Goal: Information Seeking & Learning: Check status

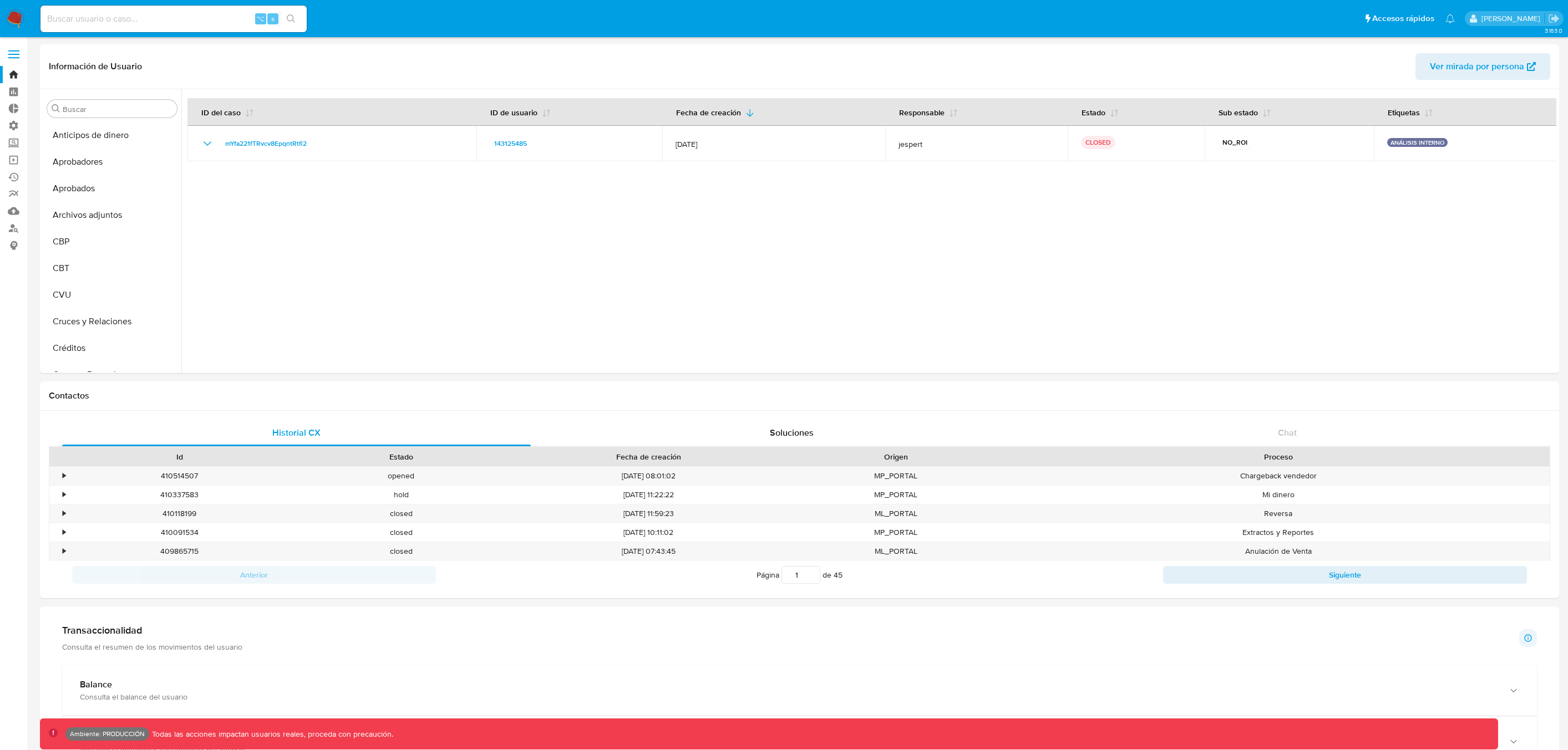
select select "10"
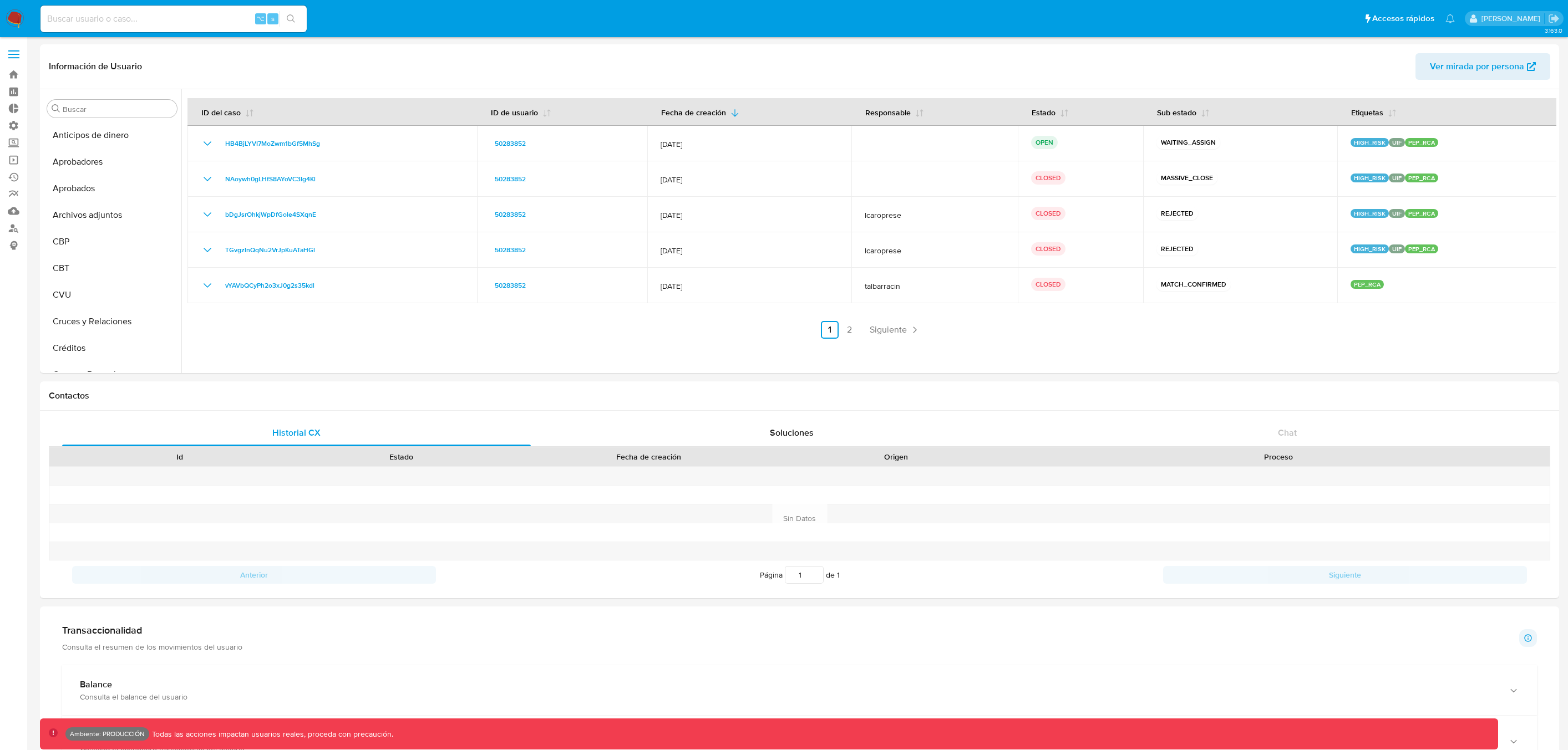
select select "10"
click at [723, 113] on button "Fecha de creación" at bounding box center [700, 112] width 105 height 27
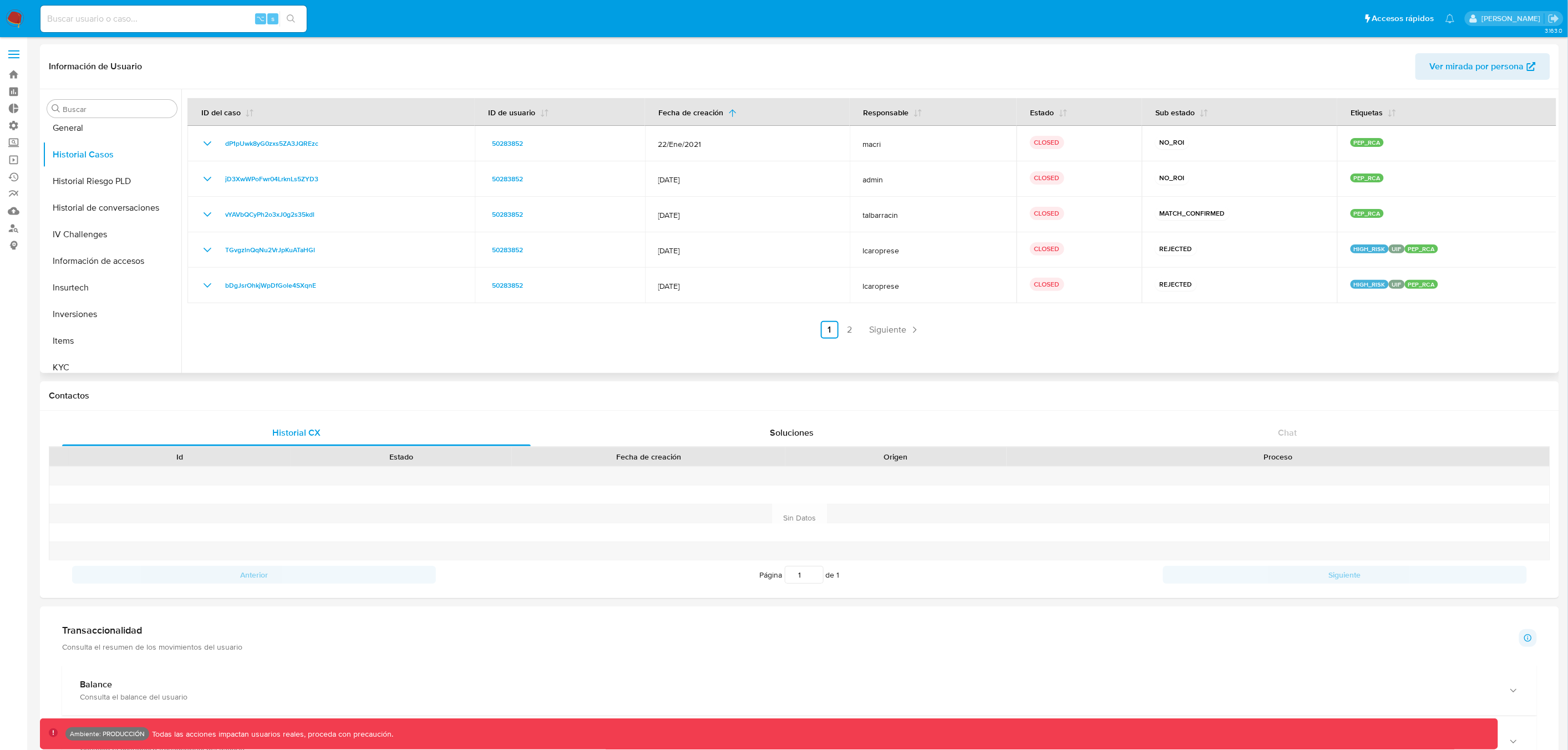
click at [723, 113] on button "Fecha de creación" at bounding box center [698, 112] width 105 height 27
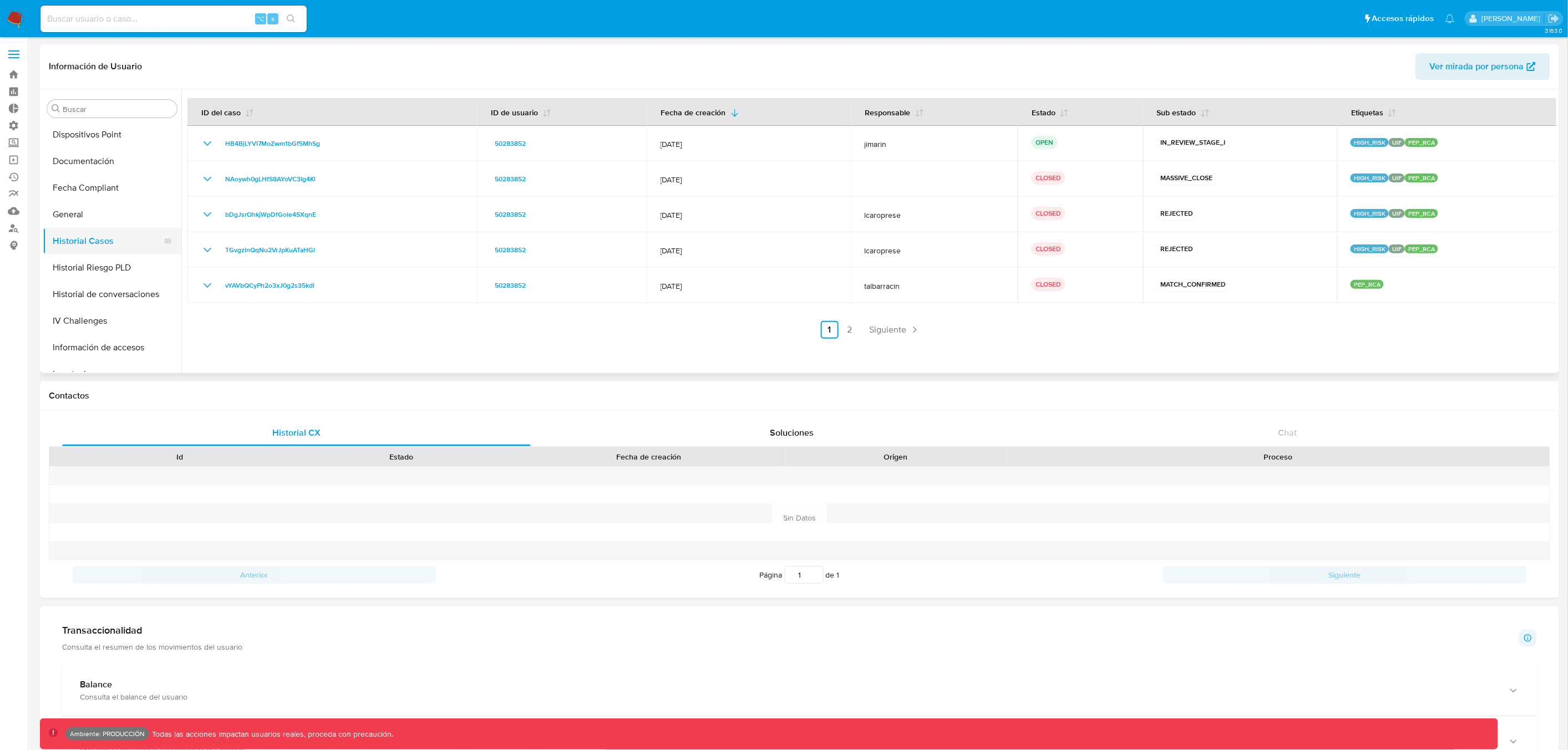
scroll to position [348, 0]
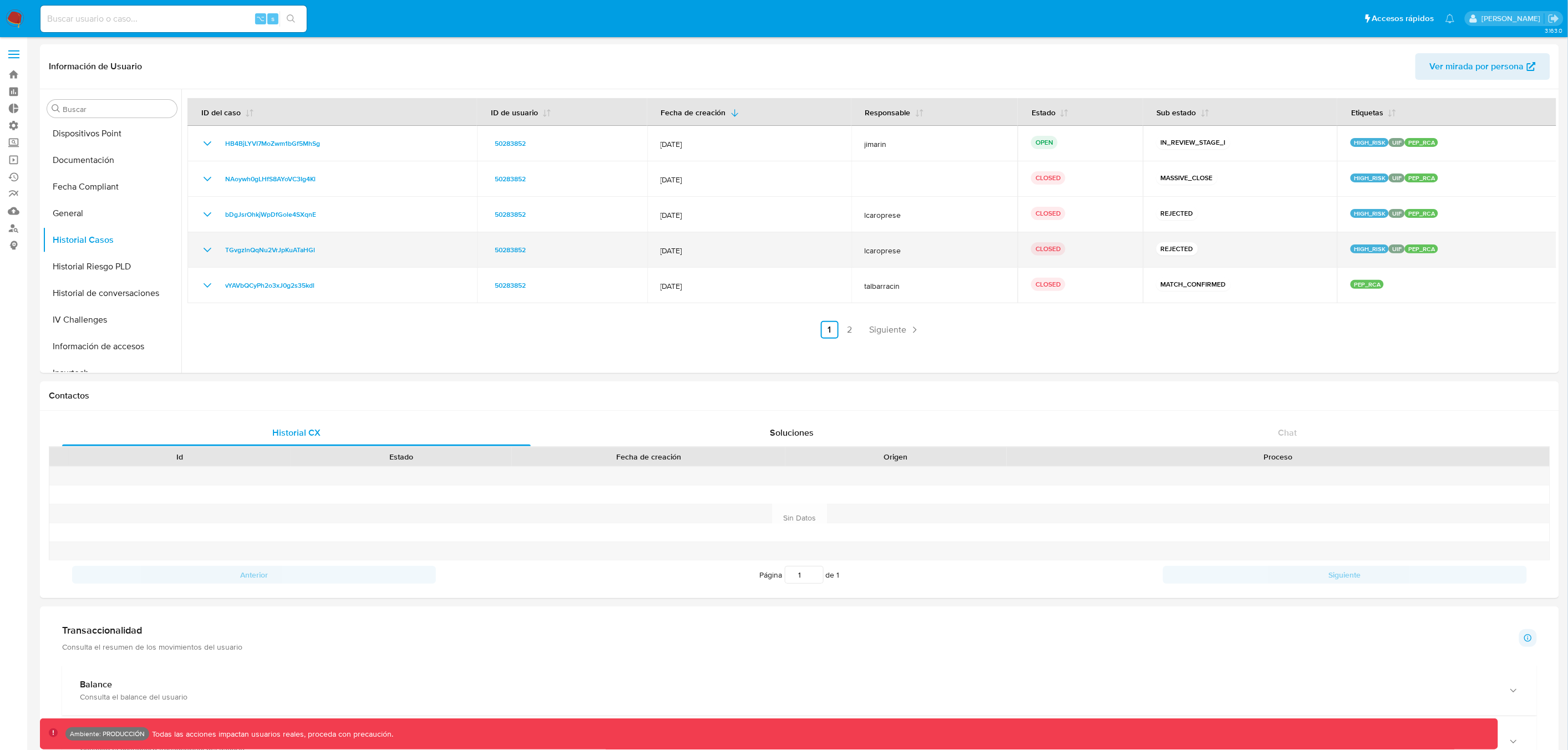
click at [209, 249] on icon "Mostrar/Ocultar" at bounding box center [208, 250] width 8 height 5
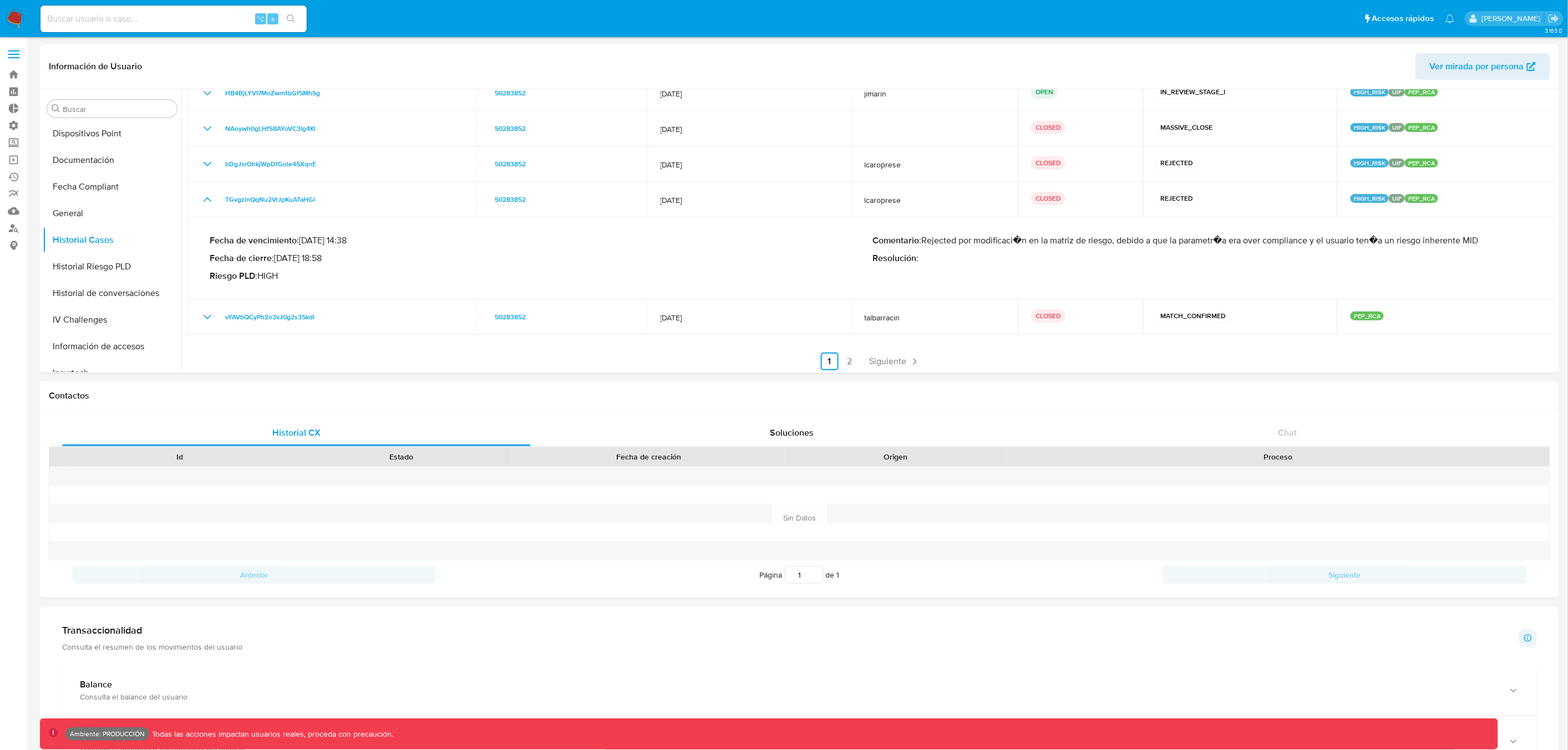
scroll to position [52, 0]
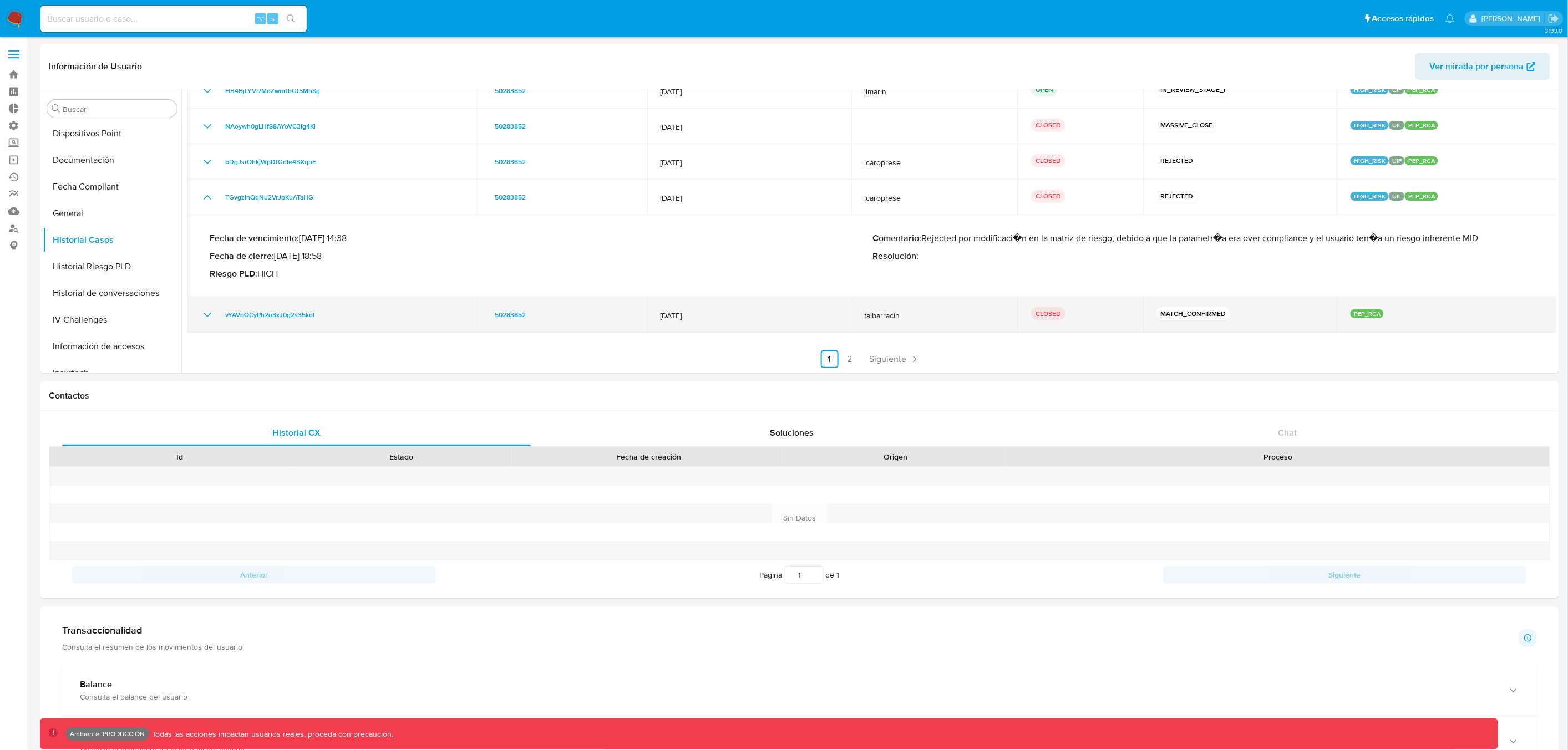
click at [208, 313] on icon "Mostrar/Ocultar" at bounding box center [207, 315] width 13 height 13
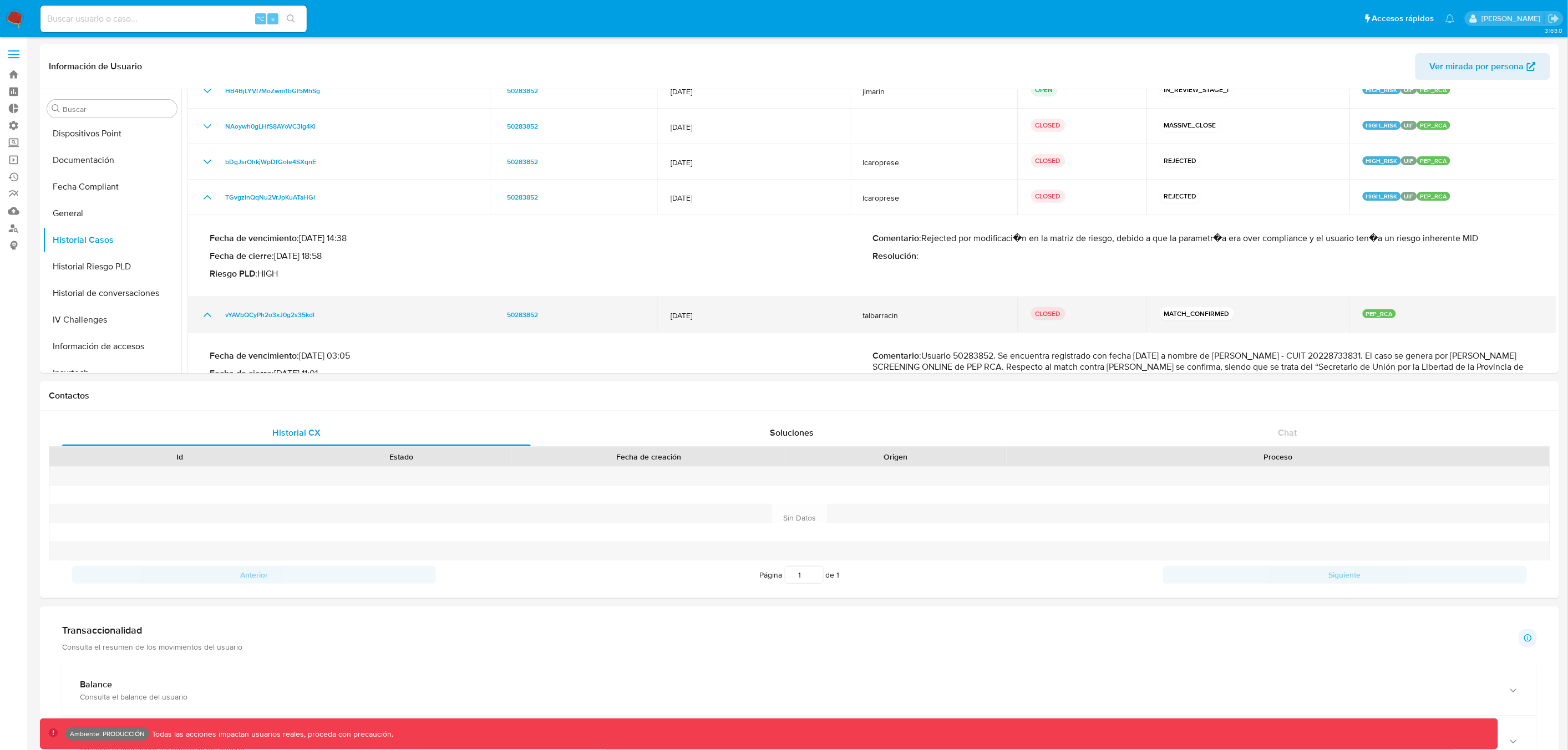
click at [209, 314] on icon "Mostrar/Ocultar" at bounding box center [207, 315] width 13 height 13
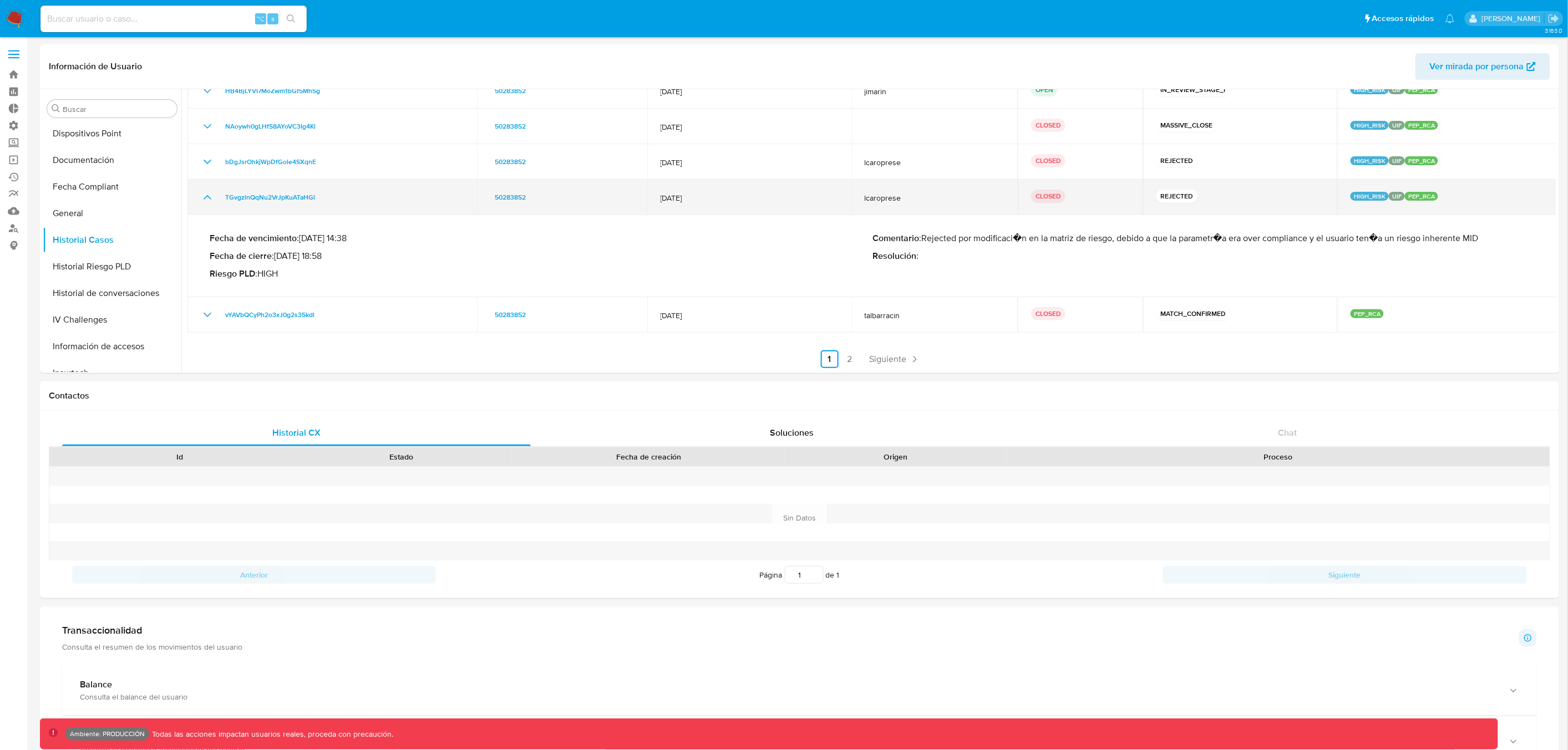
click at [208, 198] on icon "Mostrar/Ocultar" at bounding box center [207, 197] width 13 height 13
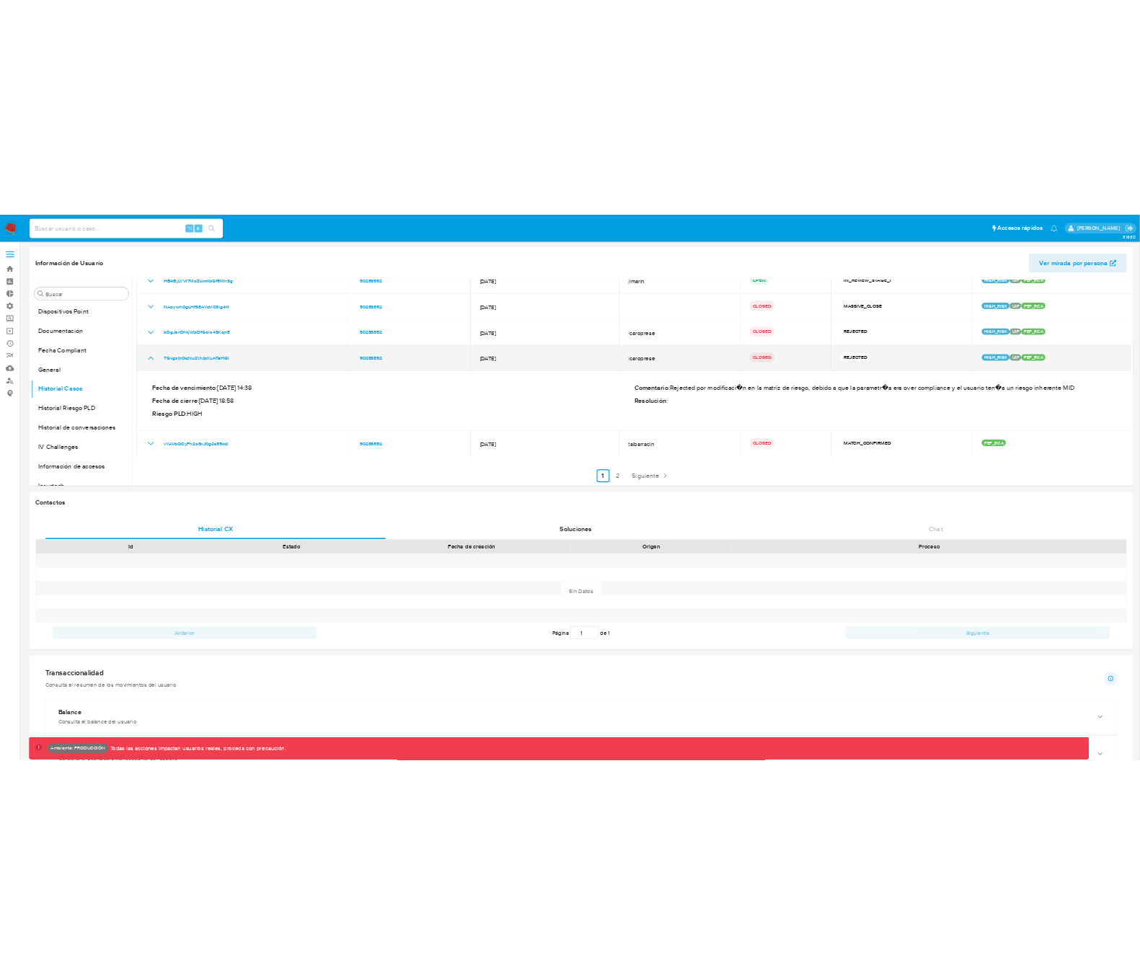
scroll to position [0, 0]
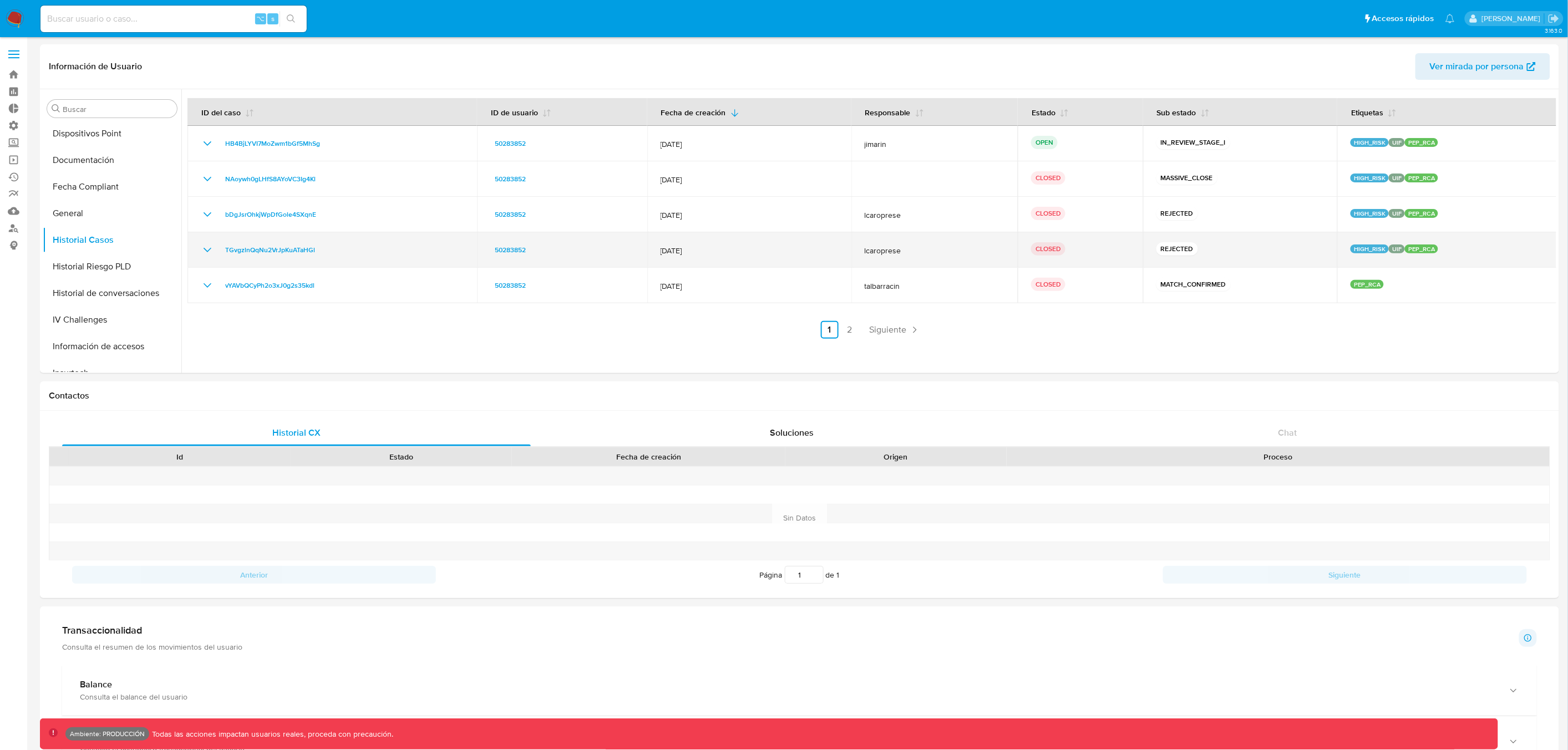
click at [205, 250] on icon "Mostrar/Ocultar" at bounding box center [207, 249] width 13 height 13
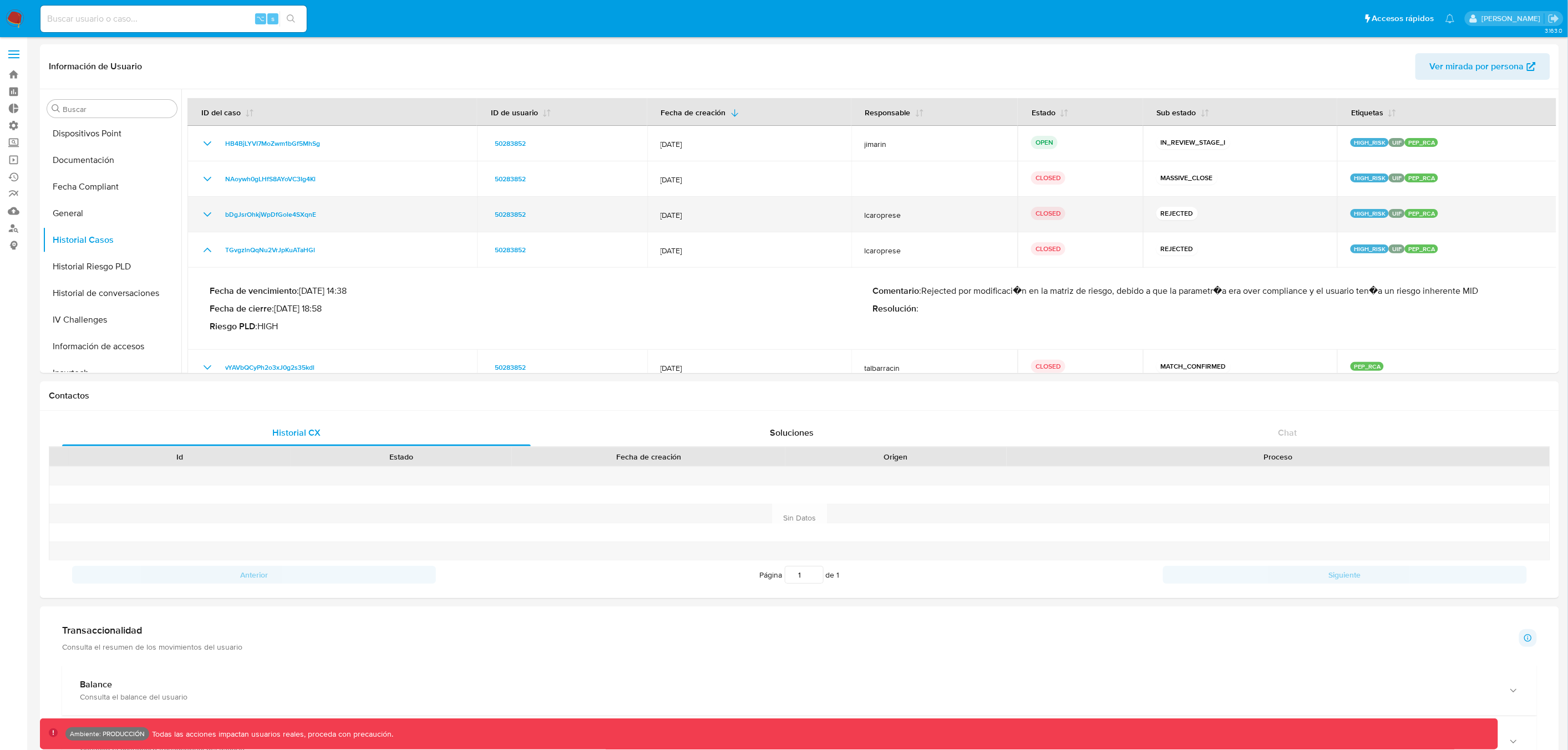
click at [206, 215] on icon "Mostrar/Ocultar" at bounding box center [208, 215] width 8 height 5
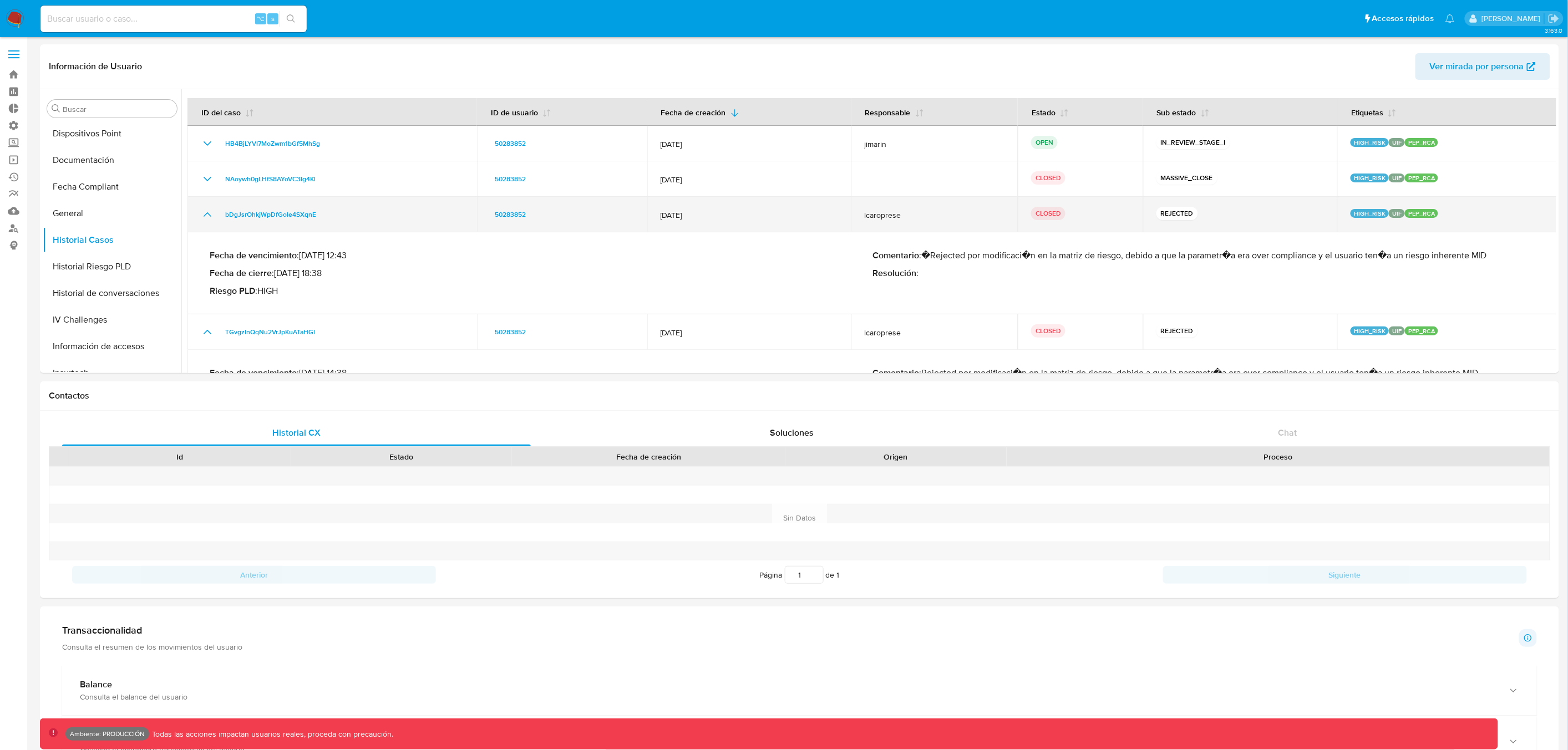
click at [207, 216] on icon "Mostrar/Ocultar" at bounding box center [207, 214] width 13 height 13
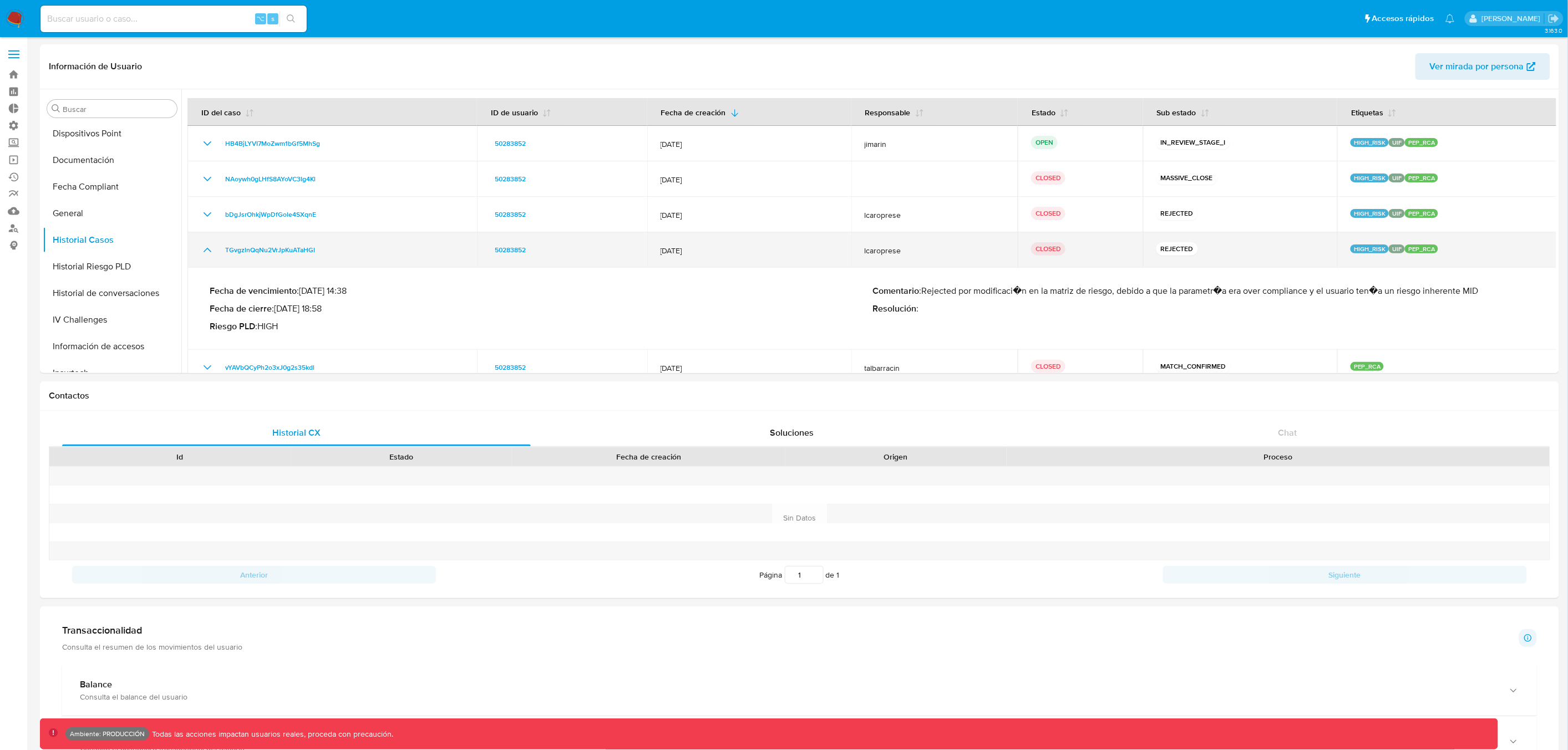
click at [213, 245] on icon "Mostrar/Ocultar" at bounding box center [207, 249] width 13 height 13
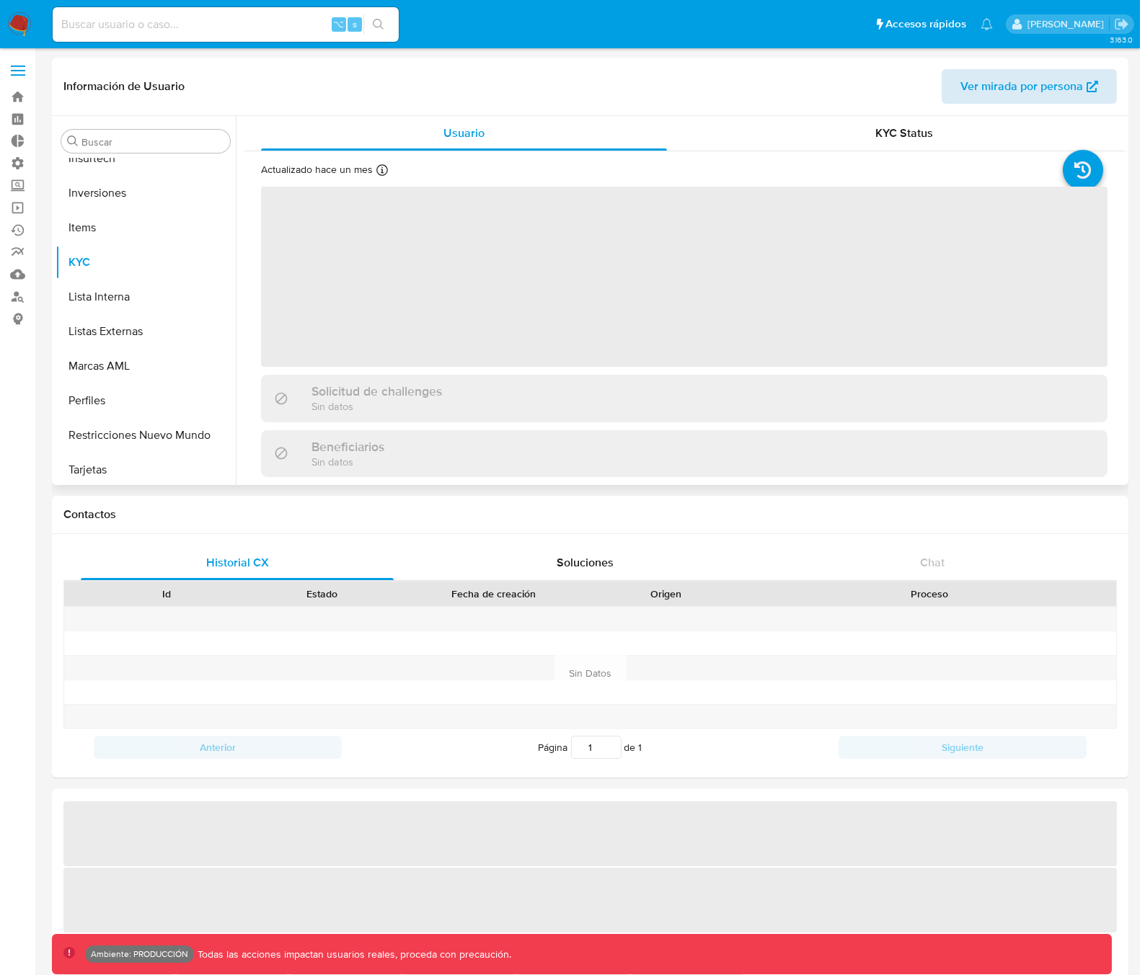
scroll to position [781, 0]
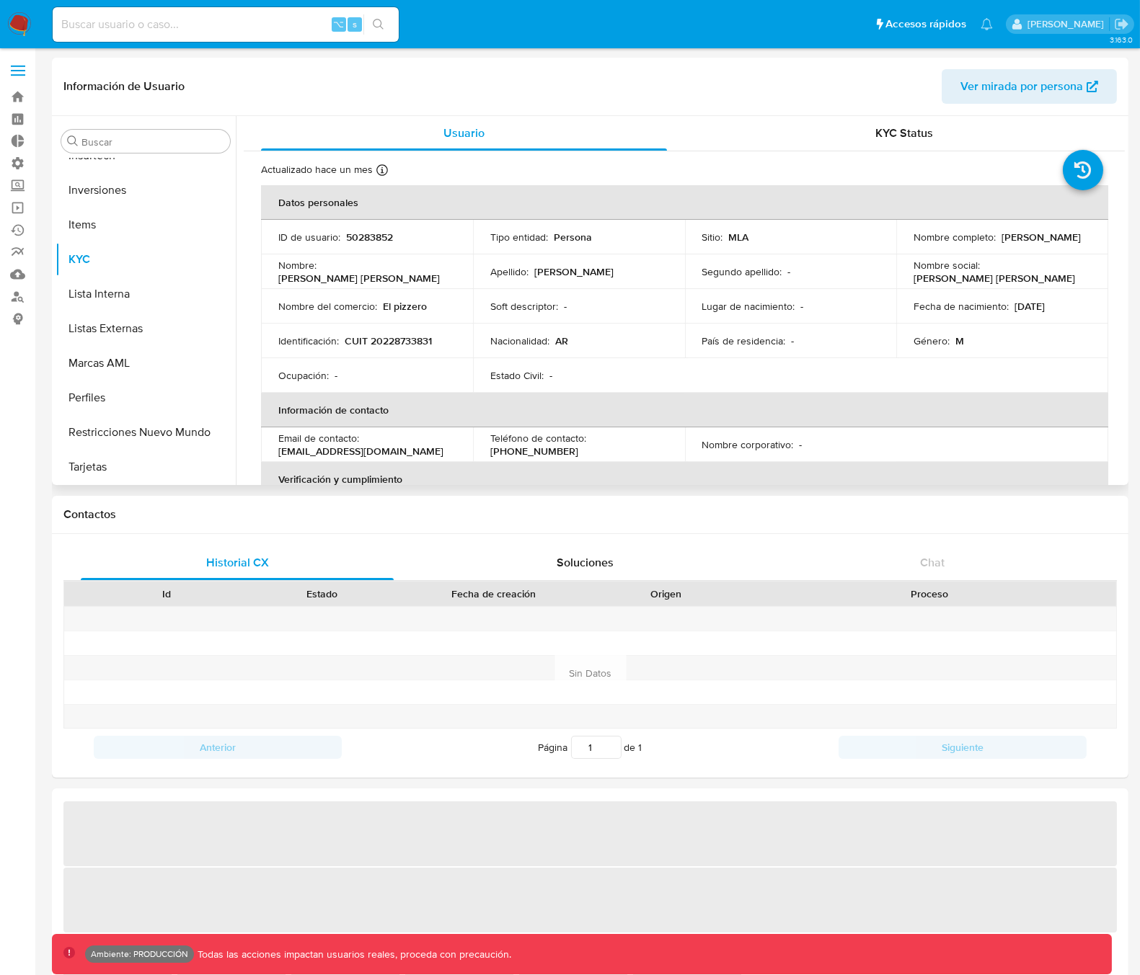
select select "10"
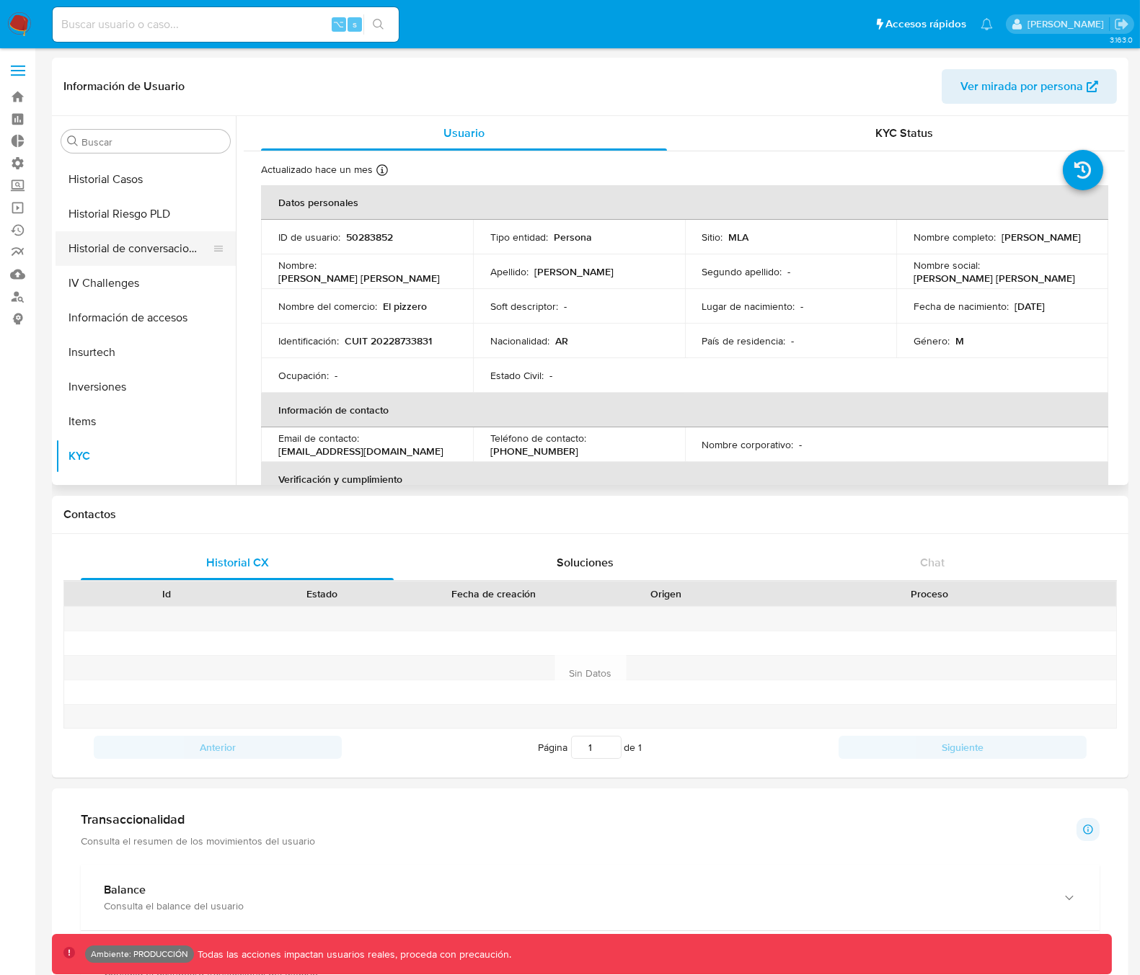
scroll to position [580, 0]
click at [122, 186] on button "Historial Casos" at bounding box center [139, 183] width 169 height 35
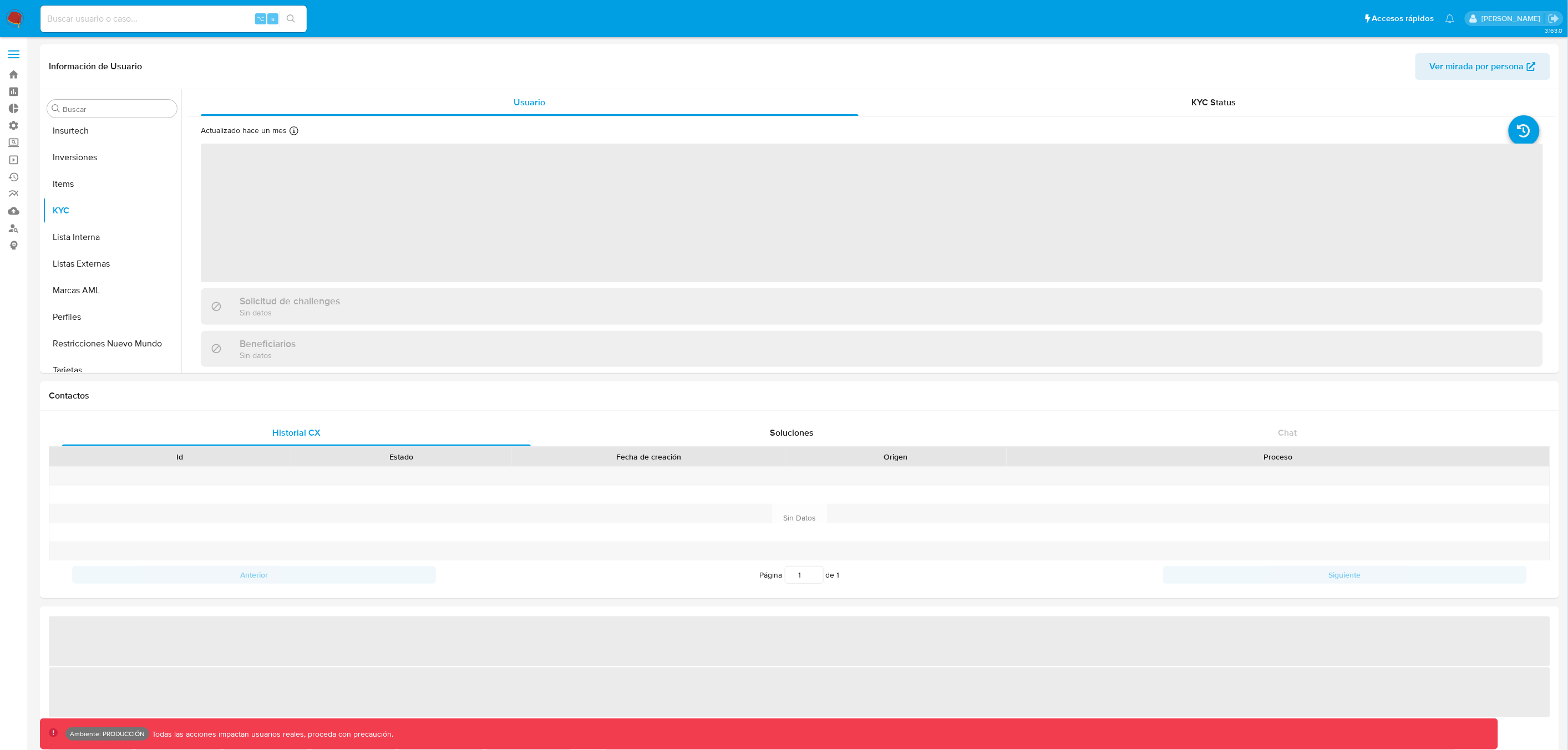
scroll to position [601, 0]
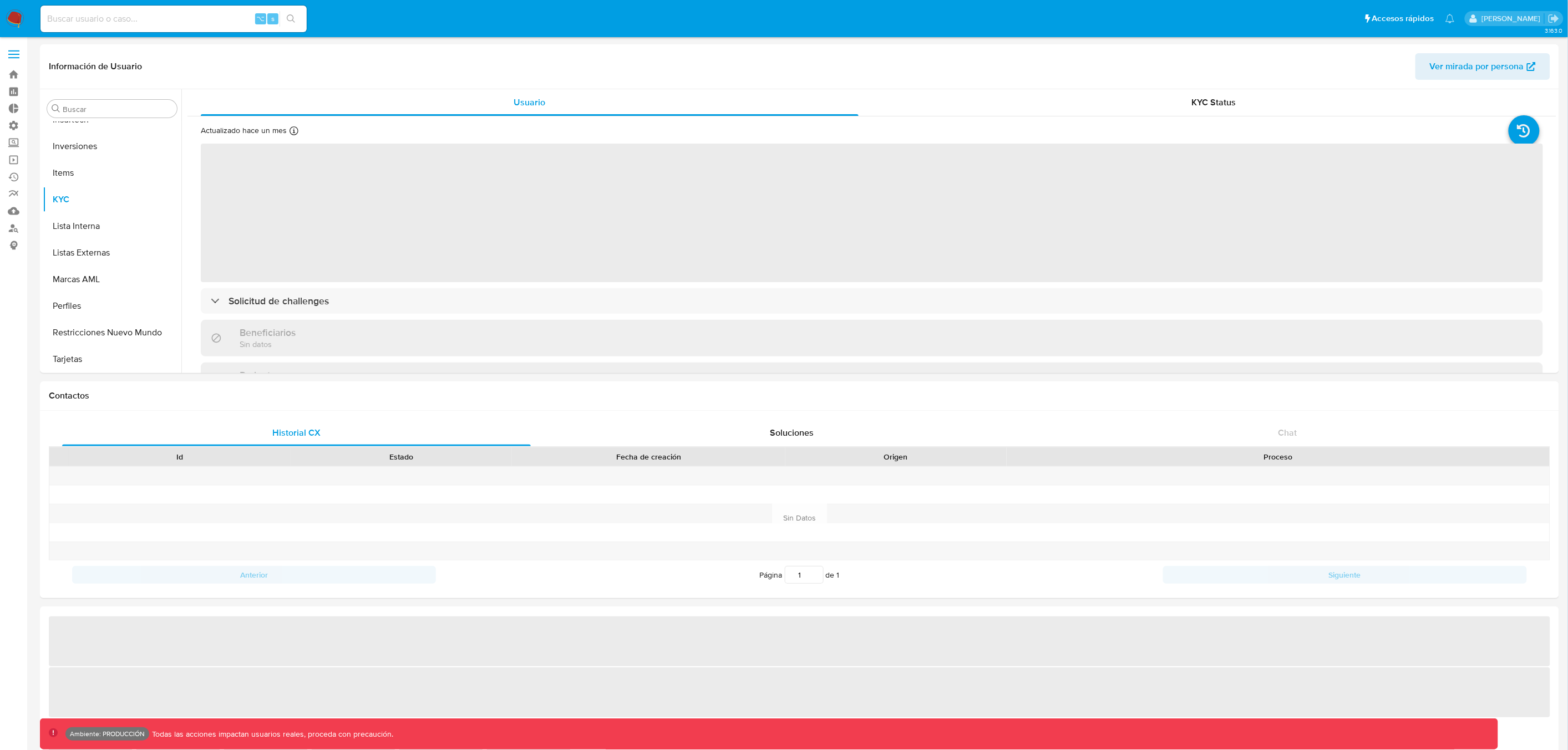
select select "10"
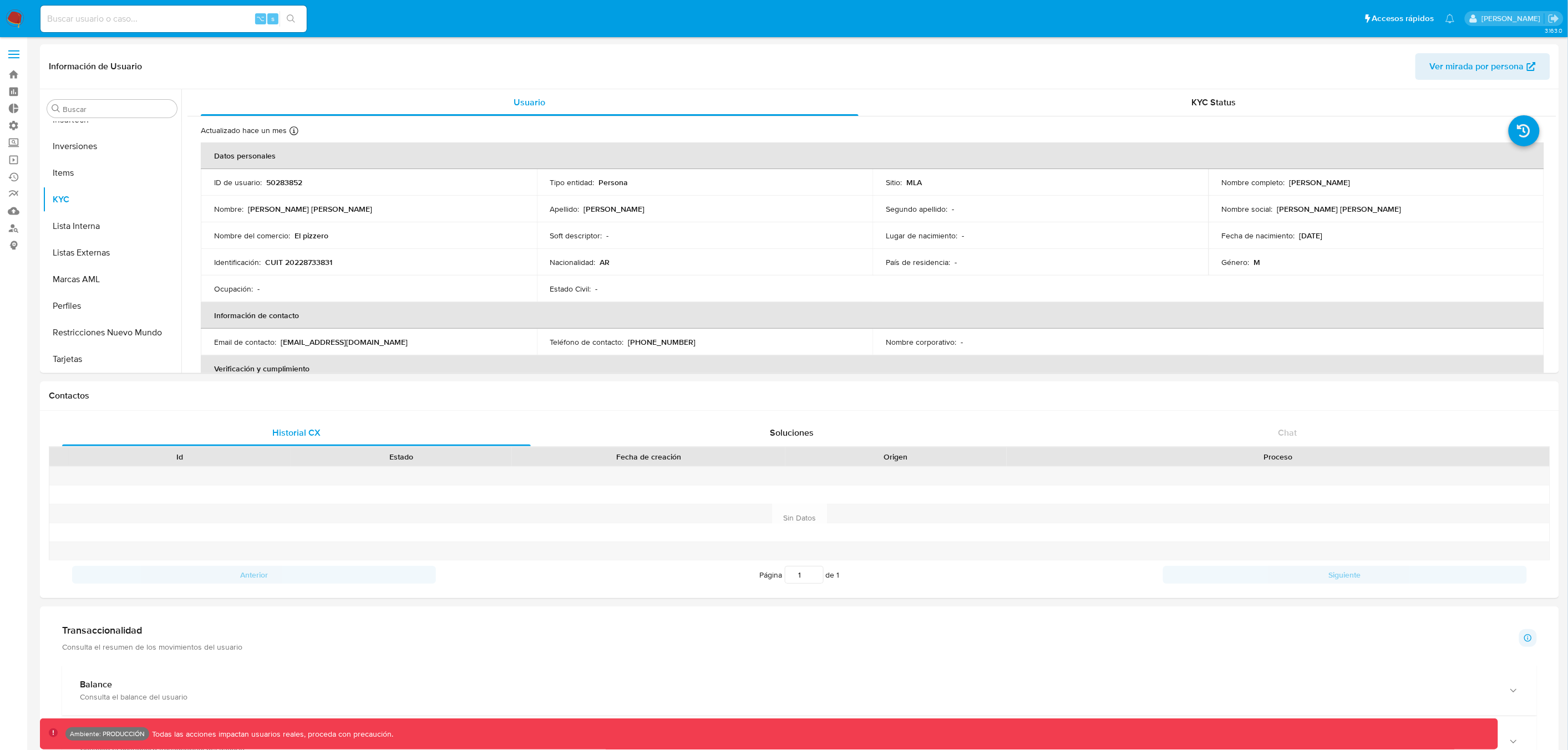
click at [11, 55] on span at bounding box center [14, 55] width 11 height 2
click at [0, 0] on input "checkbox" at bounding box center [0, 0] width 0 height 0
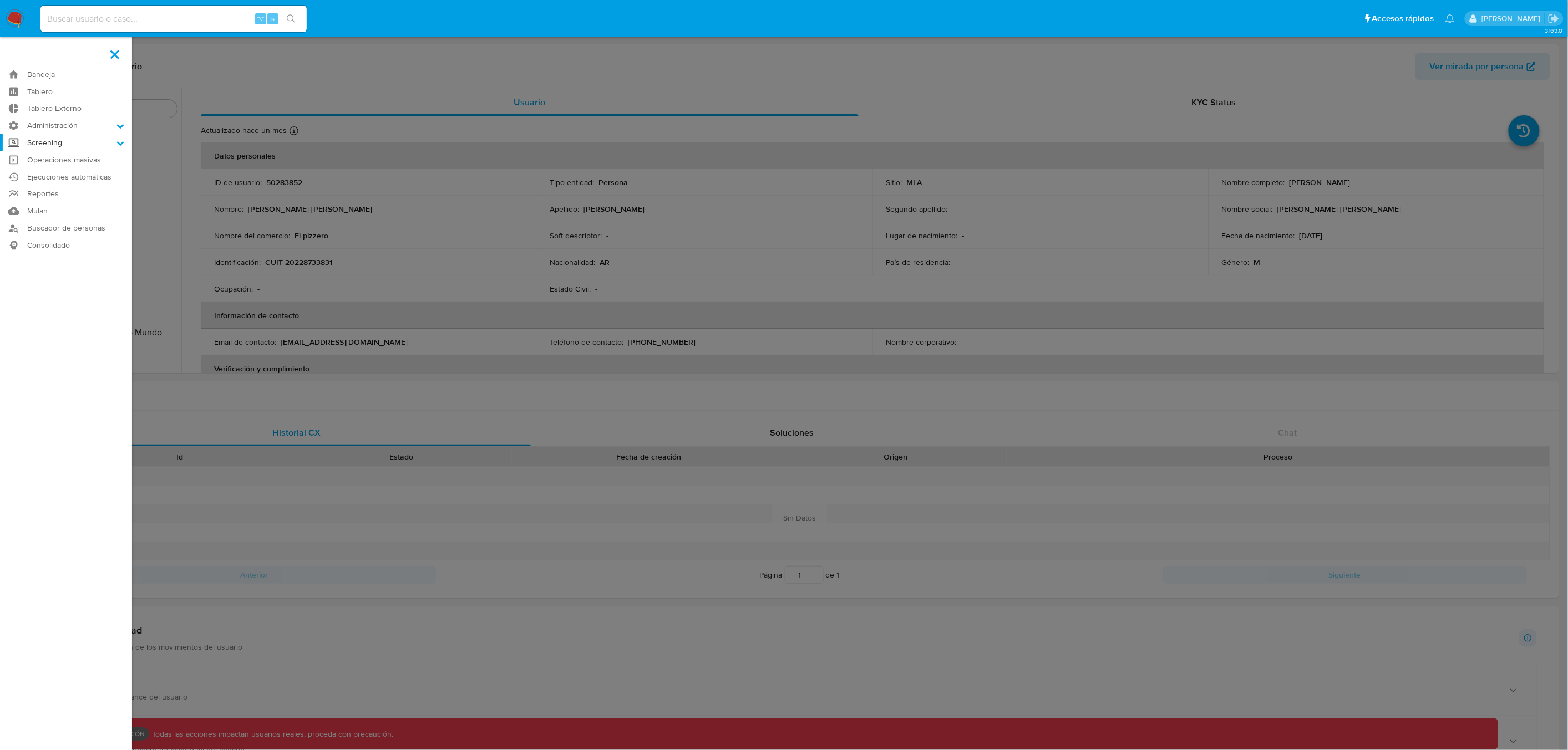
click at [37, 144] on label "Screening" at bounding box center [66, 142] width 132 height 17
click at [0, 0] on input "Screening" at bounding box center [0, 0] width 0 height 0
click at [52, 214] on link "Herramientas" at bounding box center [66, 215] width 132 height 14
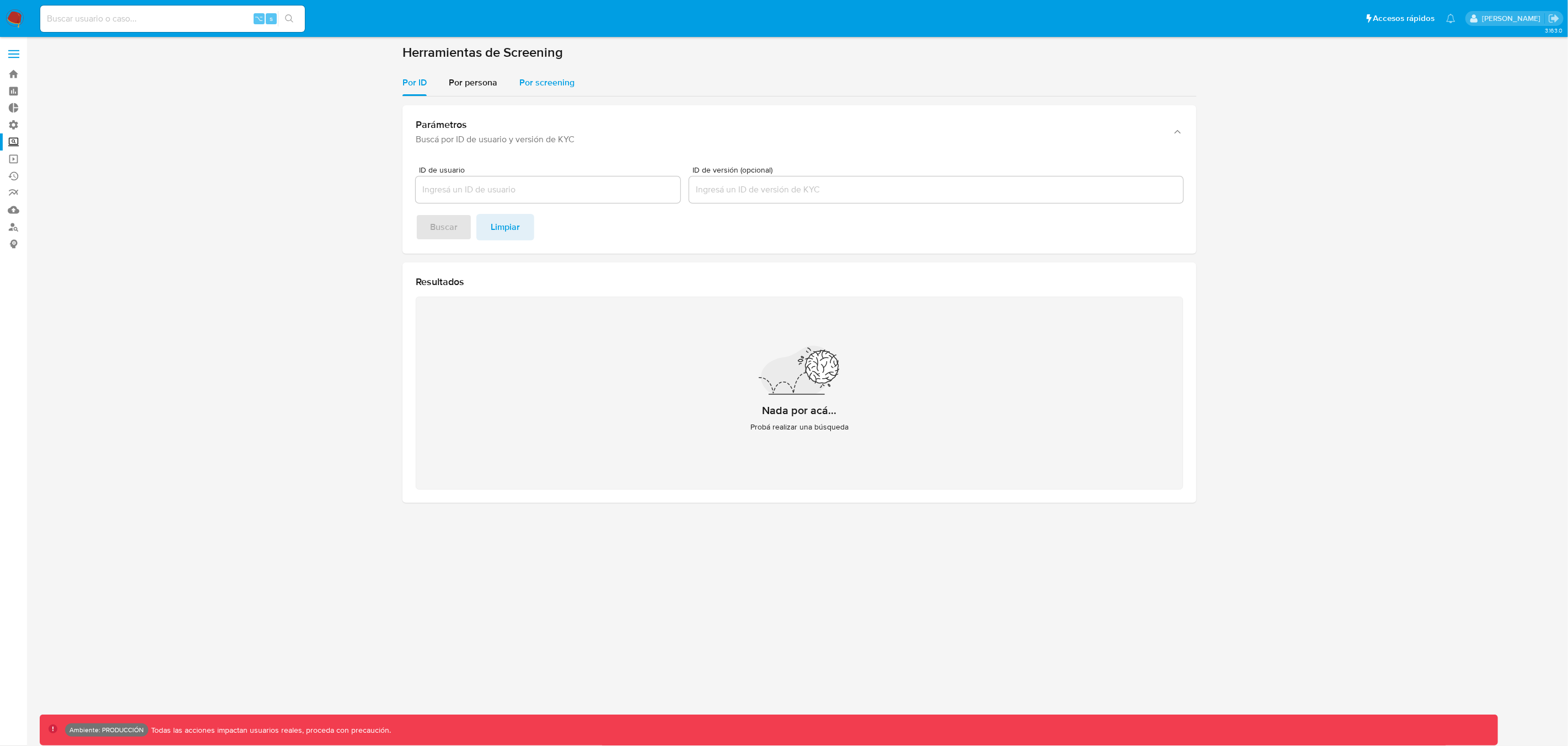
click at [548, 84] on span "Por screening" at bounding box center [547, 82] width 55 height 13
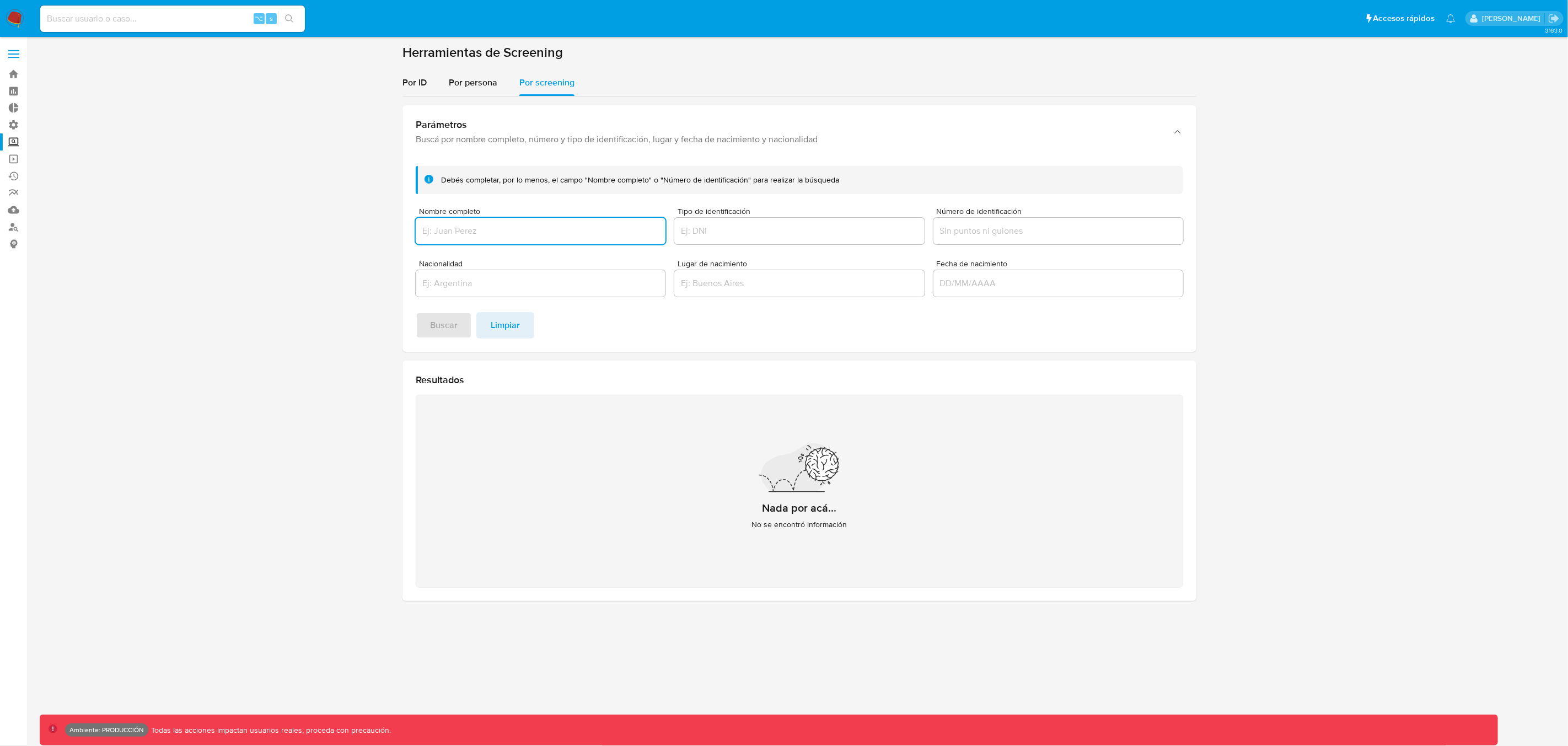
click at [499, 233] on input "Nombre completo" at bounding box center [540, 231] width 249 height 15
type input "messi"
click at [415, 312] on button "Buscar" at bounding box center [444, 325] width 57 height 27
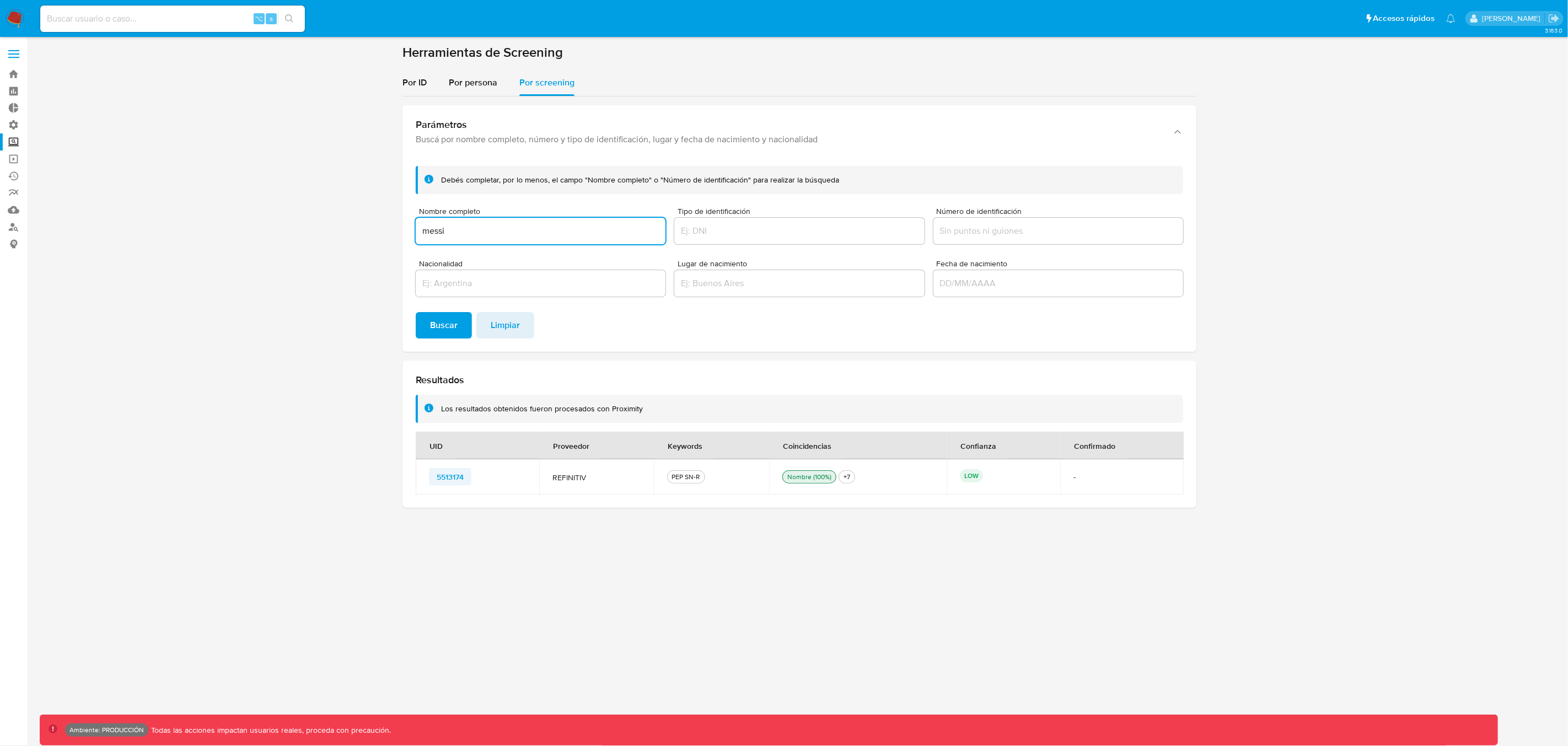
click at [449, 479] on span "5513174" at bounding box center [450, 477] width 27 height 15
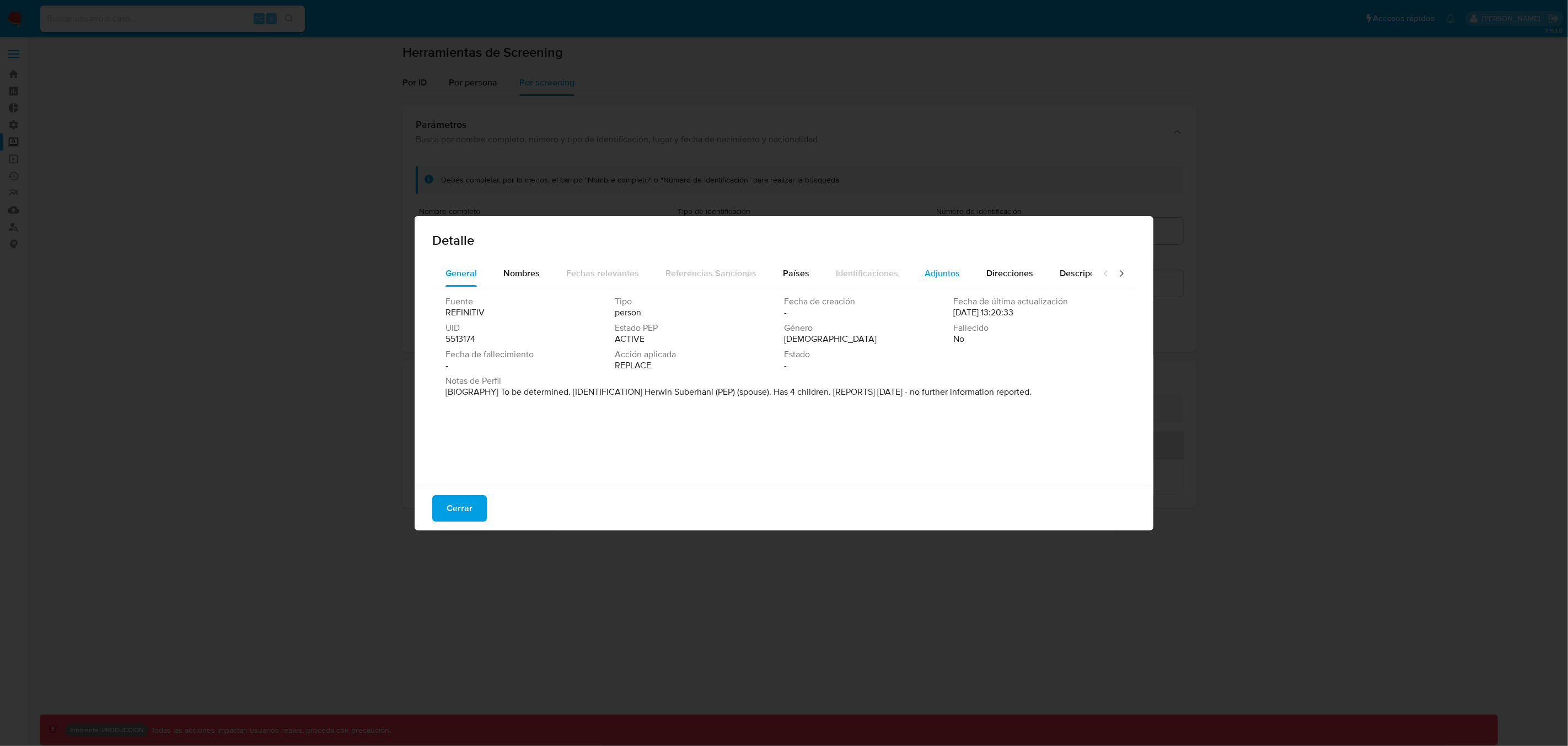
click at [935, 275] on span "Adjuntos" at bounding box center [942, 273] width 35 height 13
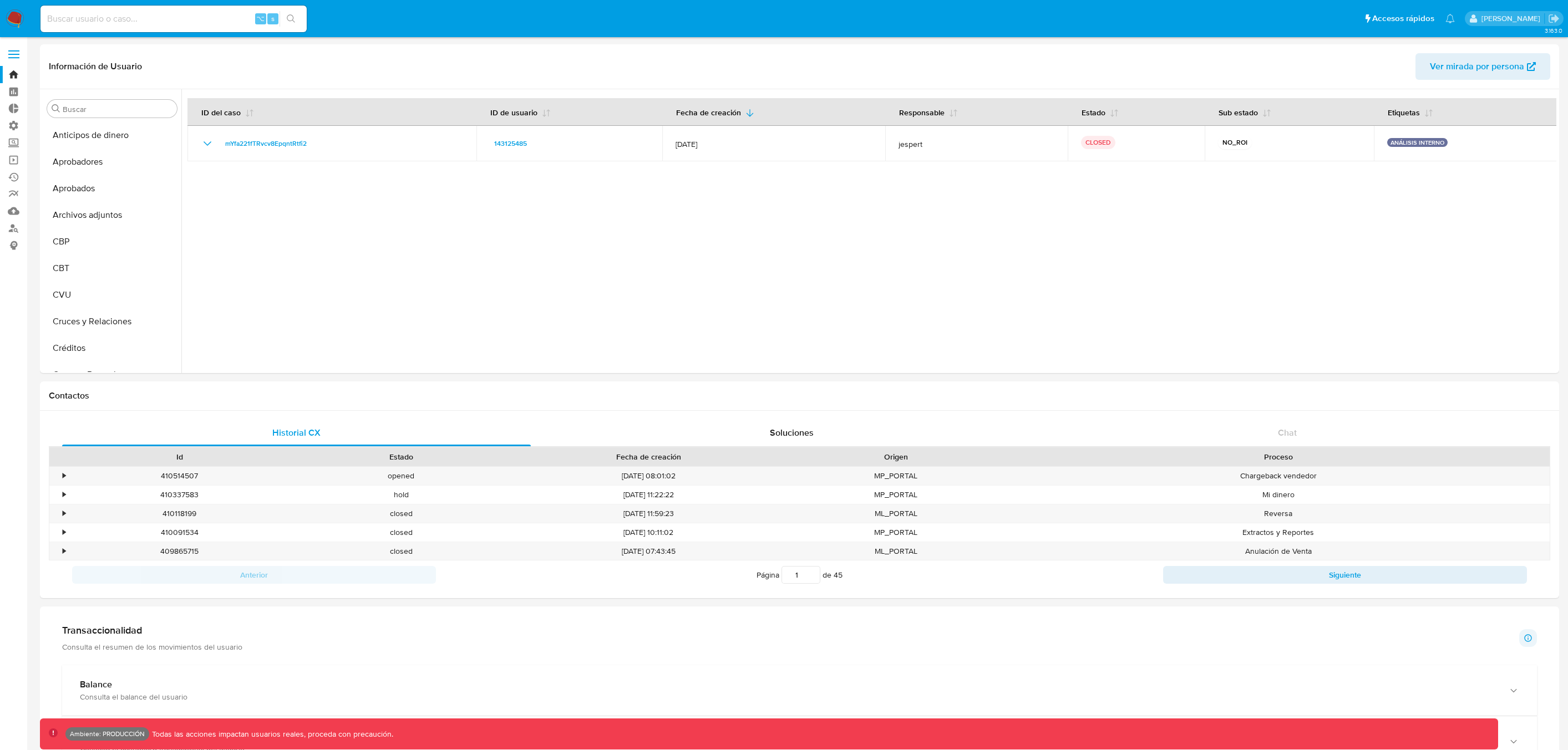
select select "10"
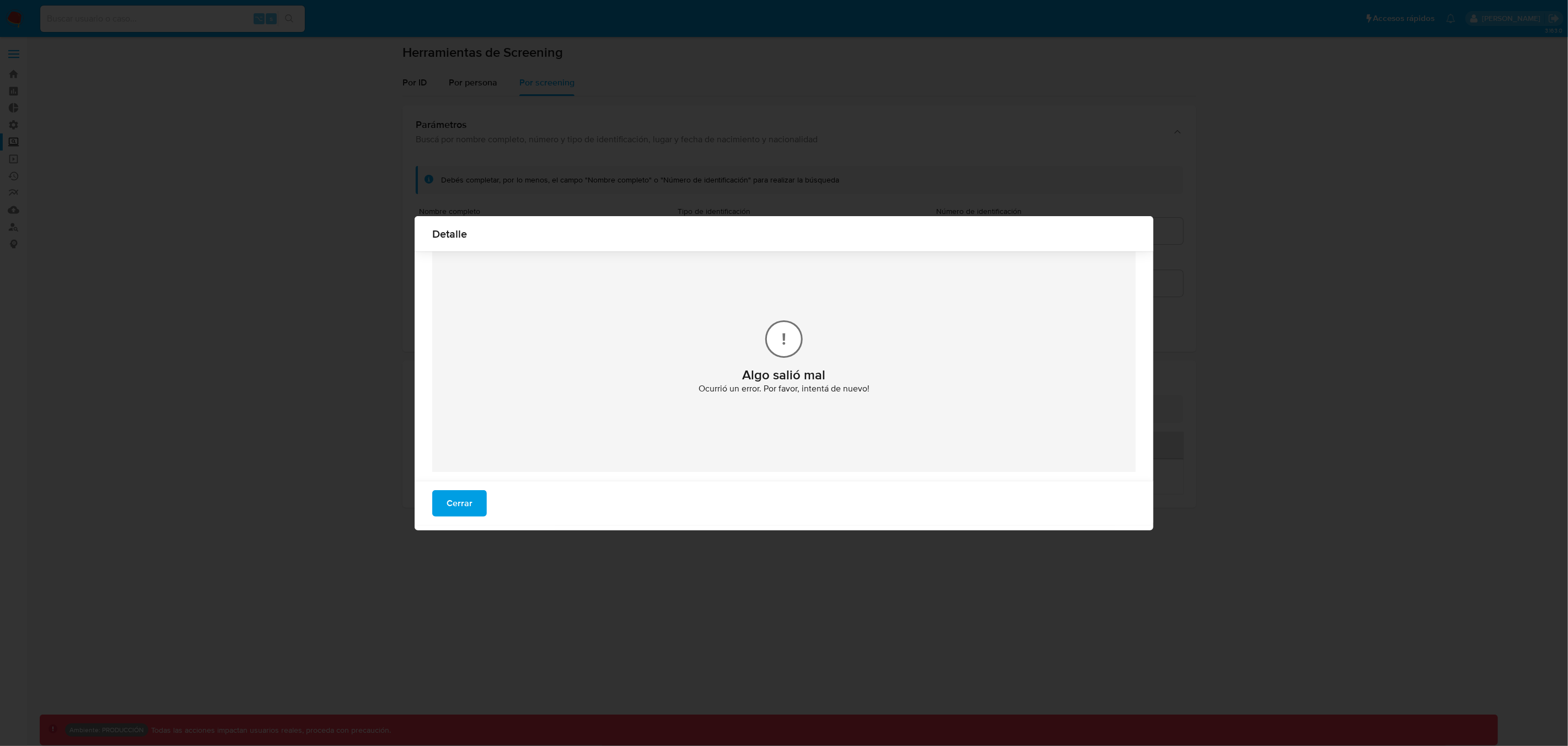
click at [458, 507] on span "Cerrar" at bounding box center [460, 503] width 26 height 24
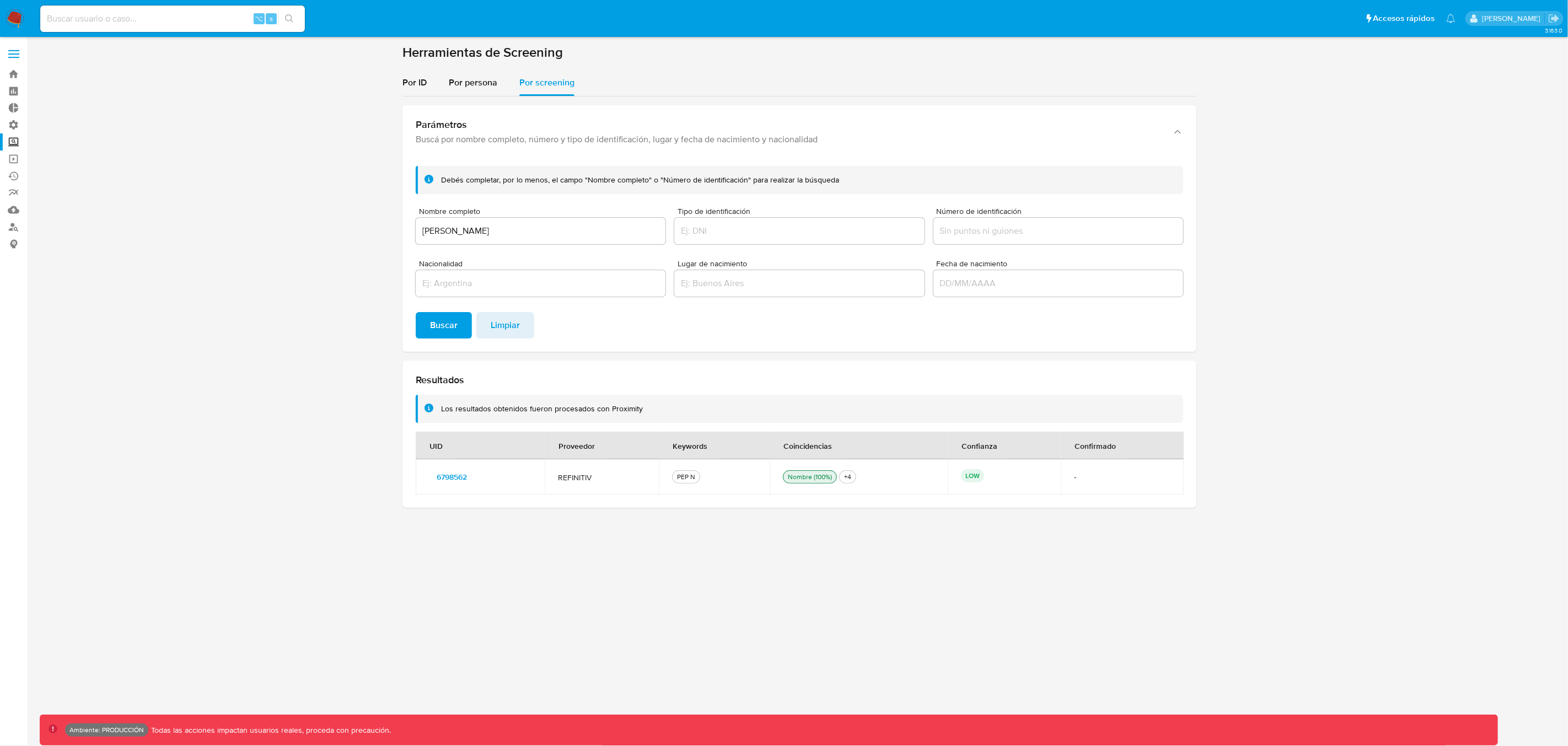
click at [457, 477] on span "6798562" at bounding box center [452, 477] width 31 height 15
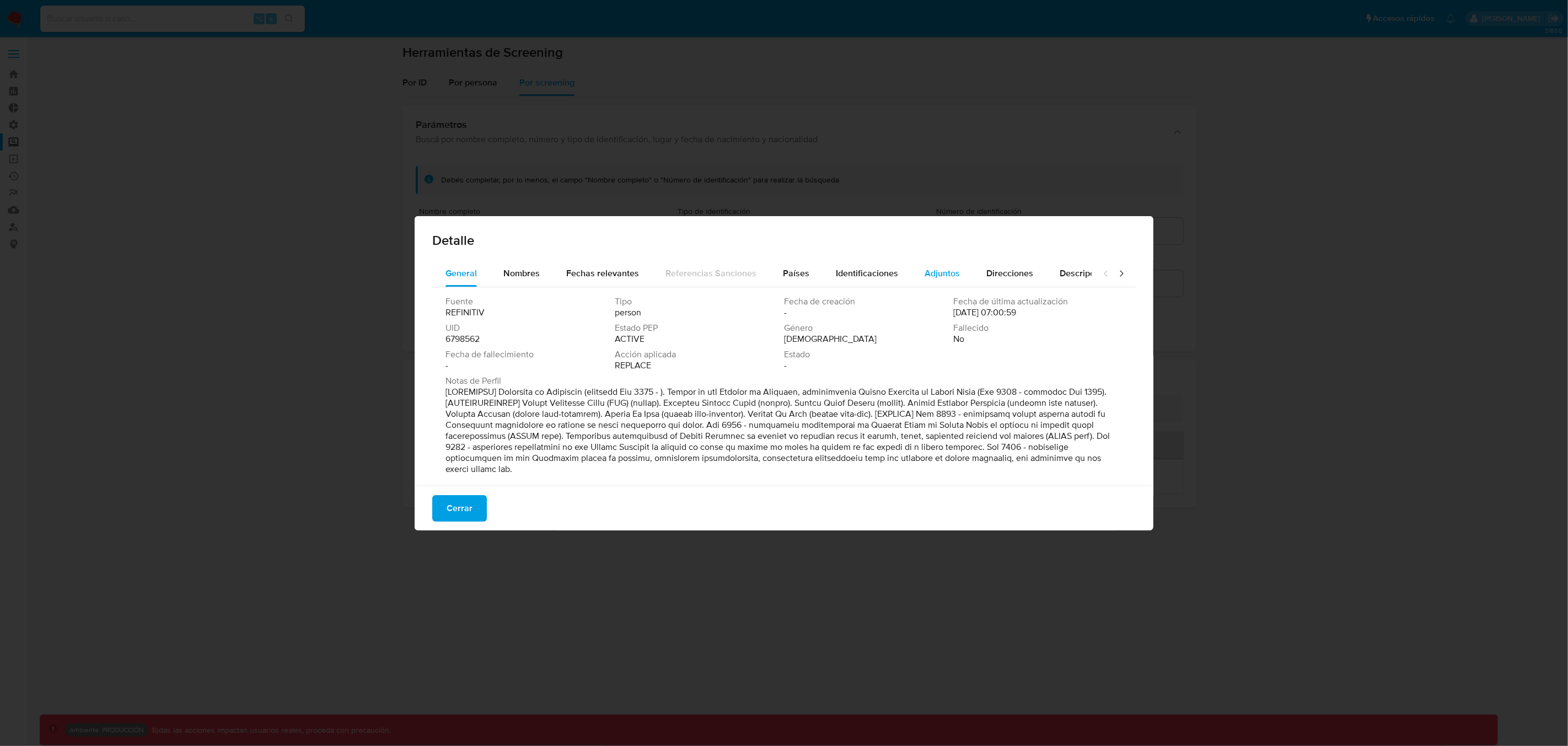
click at [937, 274] on span "Adjuntos" at bounding box center [942, 273] width 35 height 13
